Goal: Check status: Check status

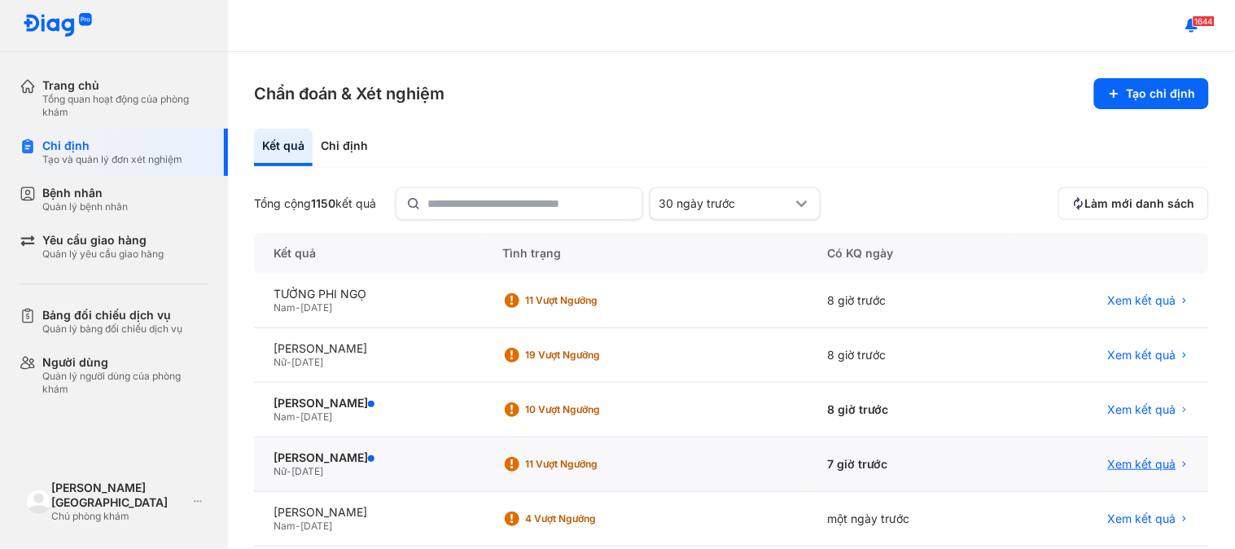
click at [1135, 462] on span "Xem kết quả" at bounding box center [1142, 464] width 68 height 15
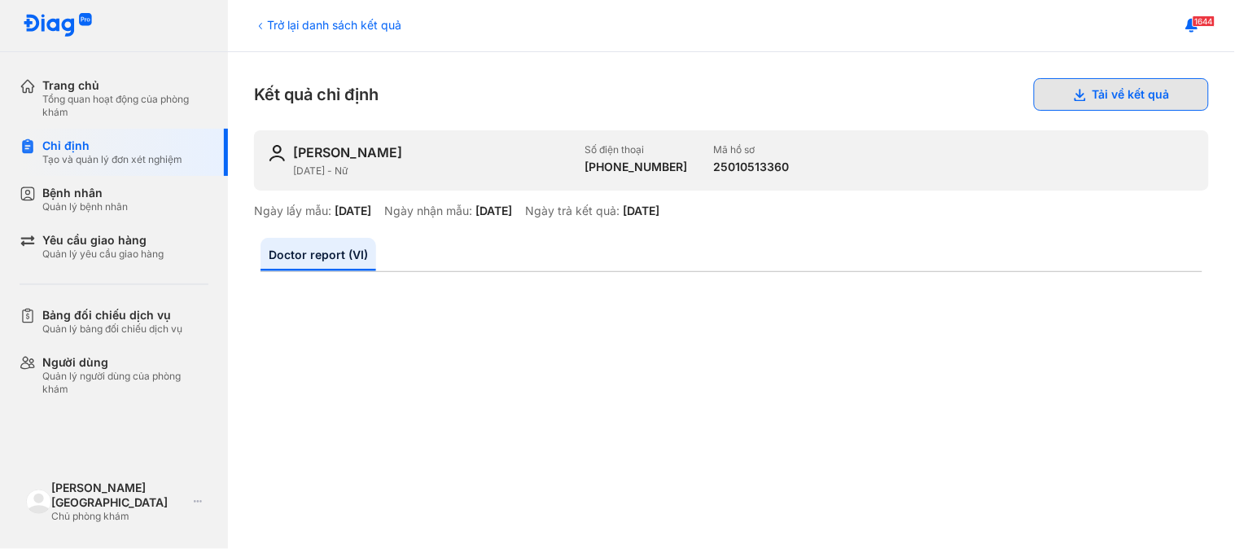
click at [1088, 103] on button "Tải về kết quả" at bounding box center [1121, 94] width 175 height 33
click at [271, 29] on div "Trở lại danh sách kết quả" at bounding box center [327, 24] width 147 height 17
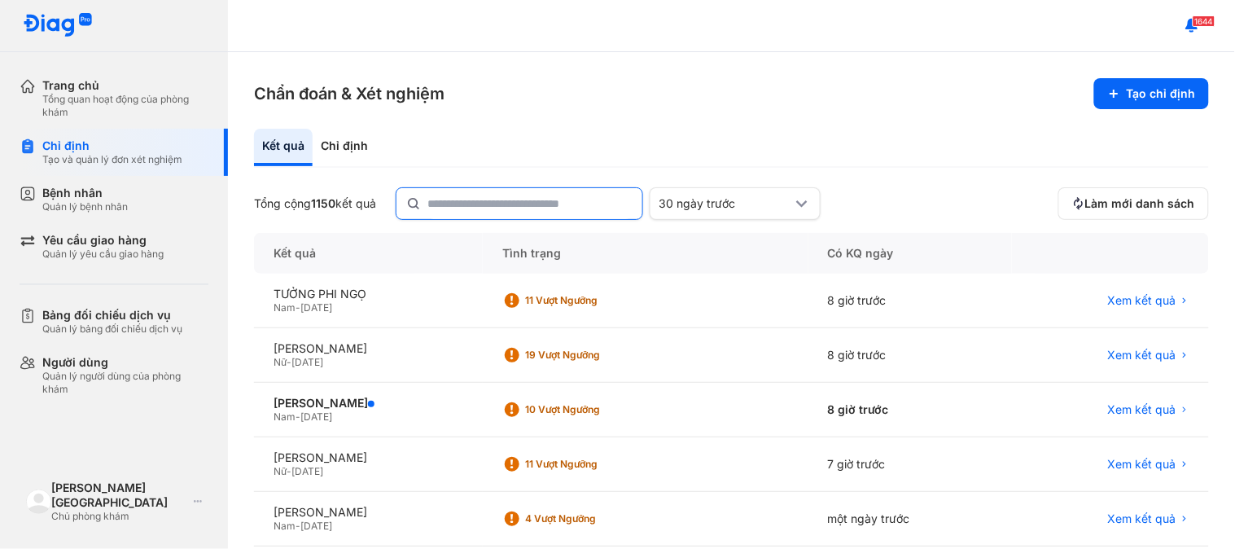
click at [421, 201] on icon at bounding box center [413, 203] width 15 height 16
click at [427, 201] on input "text" at bounding box center [529, 202] width 205 height 29
click at [440, 203] on input "text" at bounding box center [529, 203] width 203 height 29
type input "***"
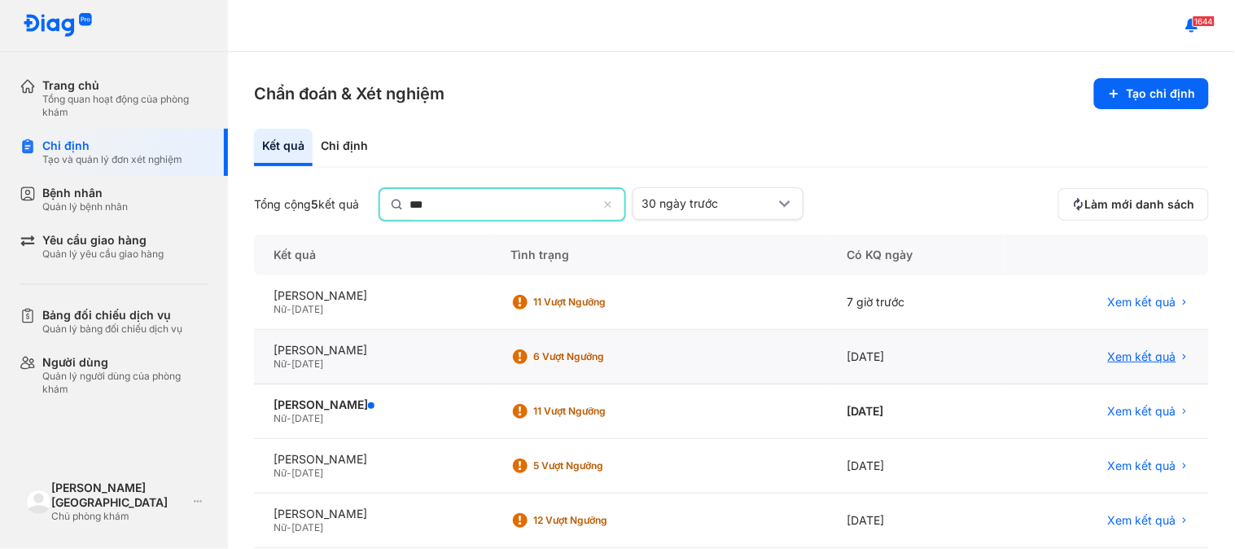
click at [1118, 356] on span "Xem kết quả" at bounding box center [1142, 356] width 68 height 15
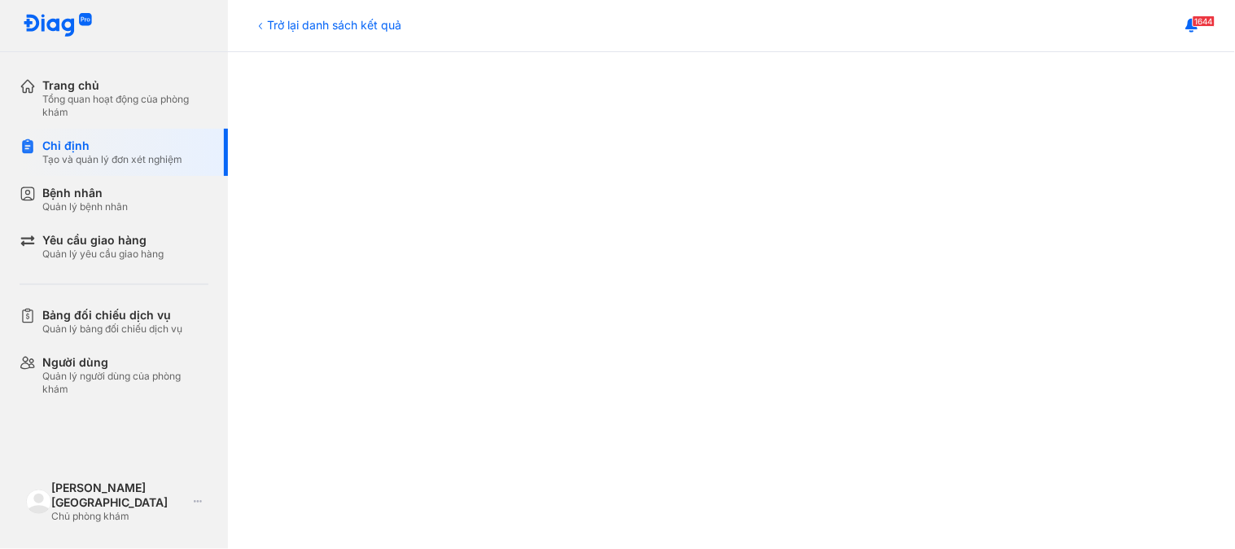
scroll to position [380, 0]
click at [296, 23] on div "Trở lại danh sách kết quả" at bounding box center [327, 24] width 147 height 17
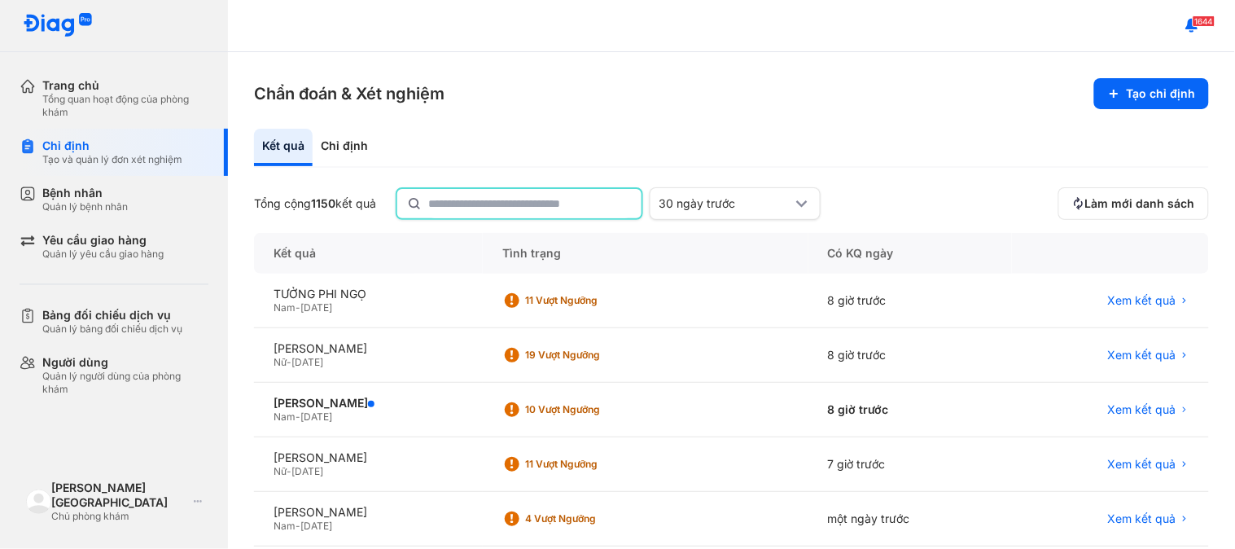
click at [533, 193] on input "text" at bounding box center [529, 203] width 203 height 29
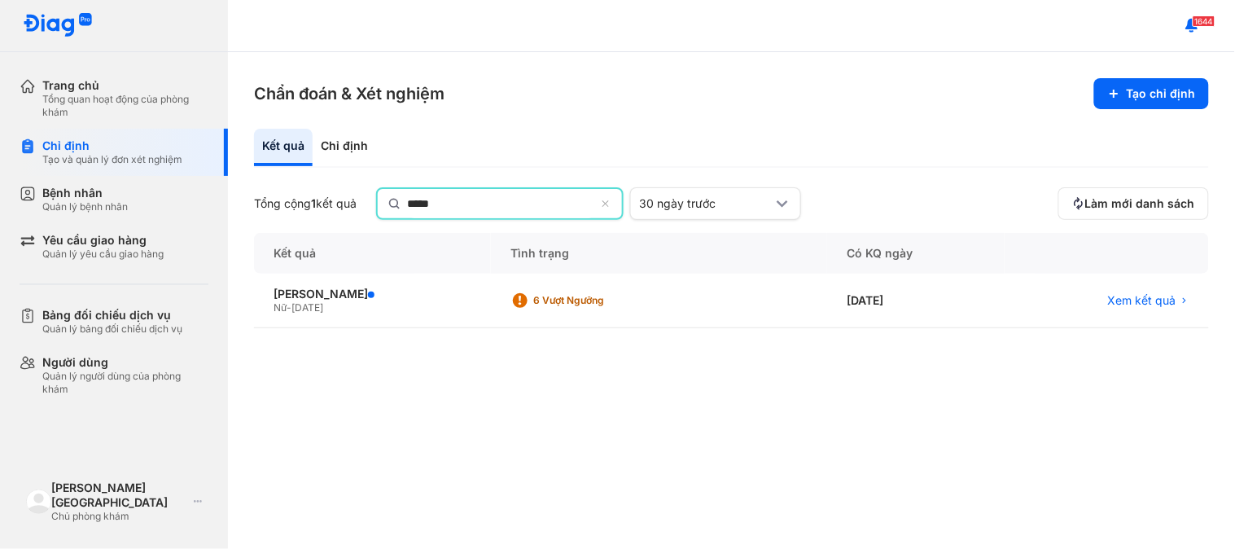
type input "*****"
